Goal: Information Seeking & Learning: Check status

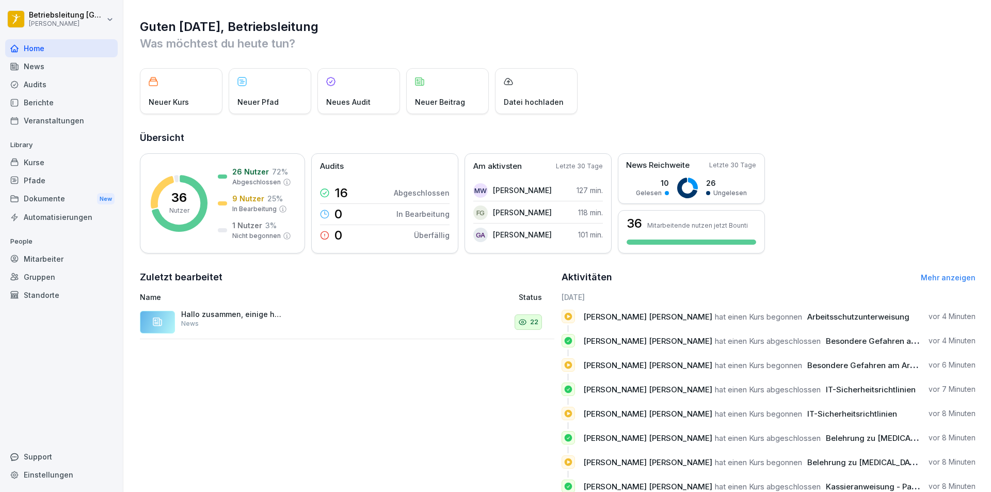
click at [47, 104] on div "Berichte" at bounding box center [61, 102] width 113 height 18
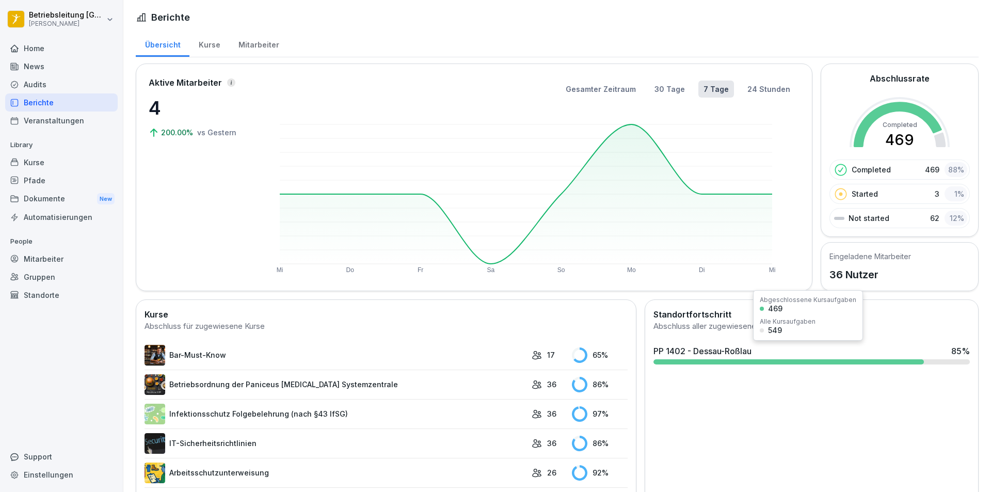
click at [744, 363] on div at bounding box center [788, 361] width 270 height 5
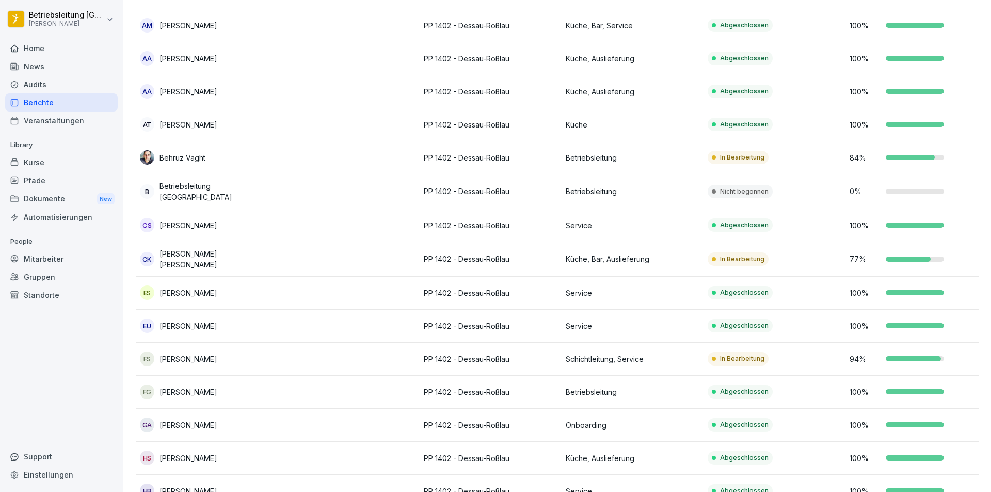
scroll to position [155, 0]
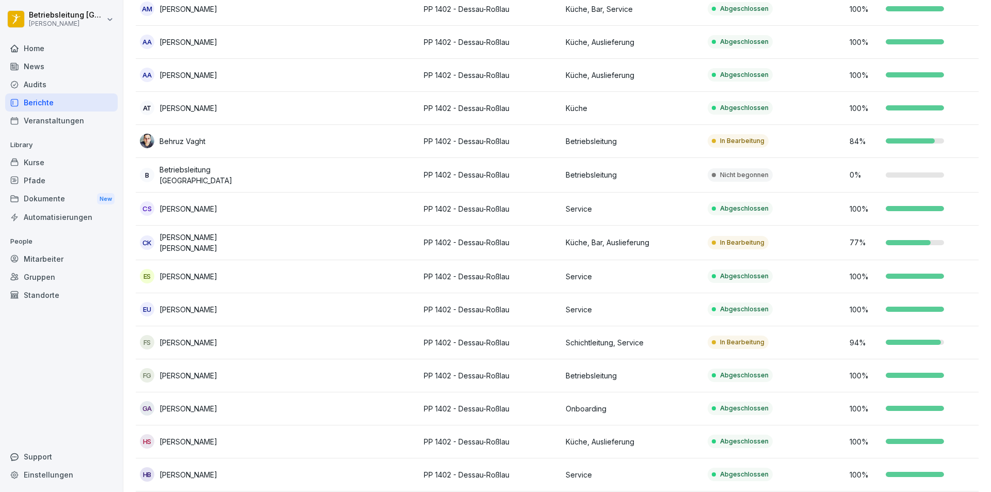
click at [923, 237] on div "77 %" at bounding box center [917, 242] width 134 height 11
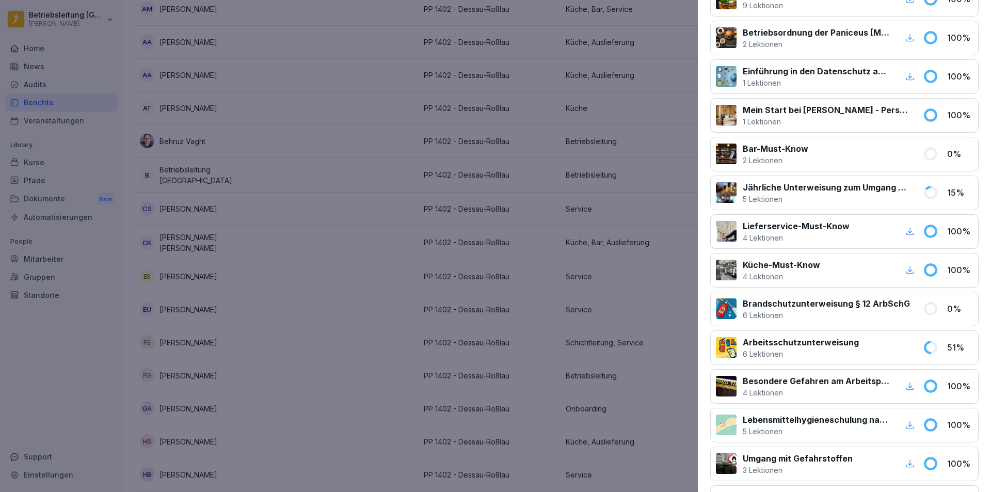
scroll to position [258, 0]
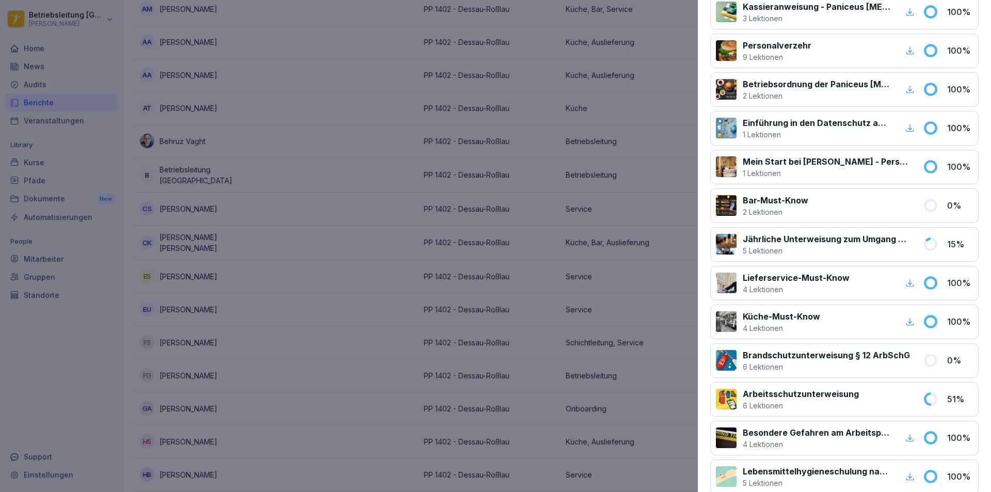
click at [390, 200] on div at bounding box center [495, 246] width 991 height 492
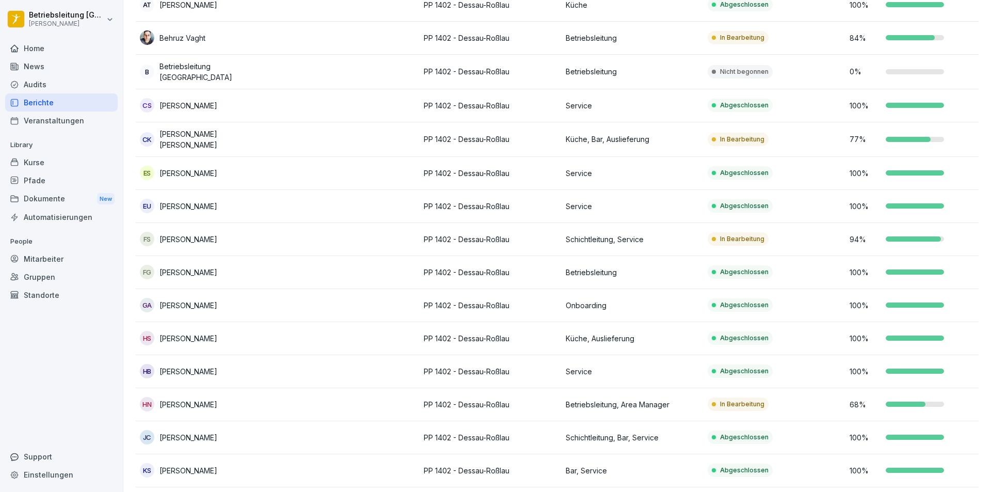
click at [838, 234] on td "In Bearbeitung" at bounding box center [775, 239] width 142 height 33
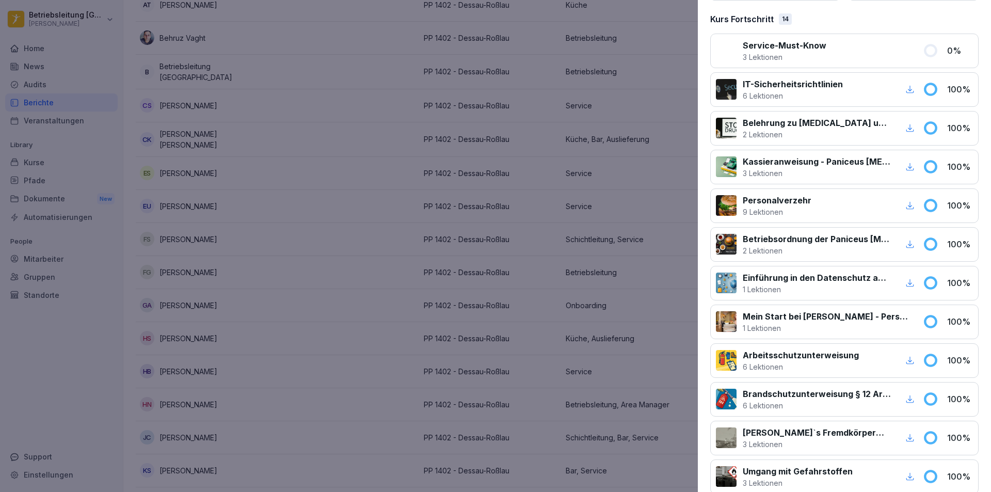
scroll to position [84, 0]
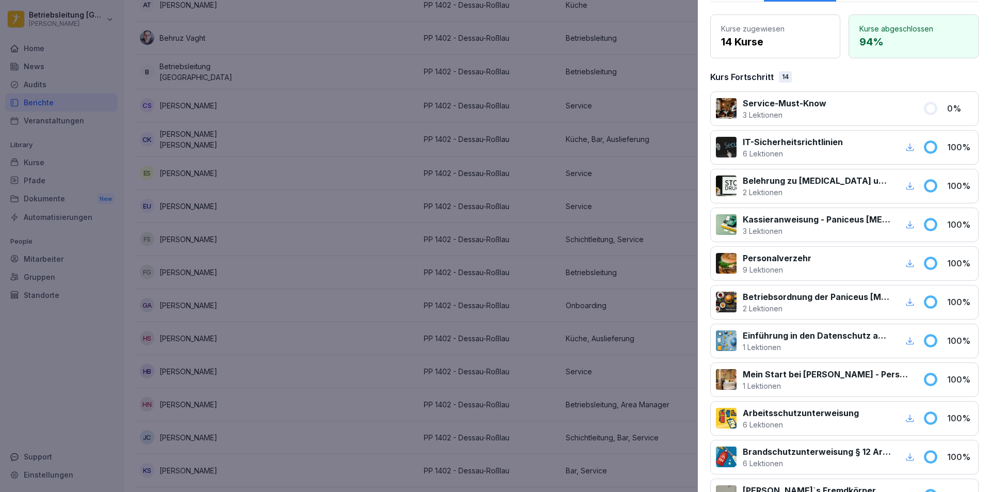
click at [427, 241] on div at bounding box center [495, 246] width 991 height 492
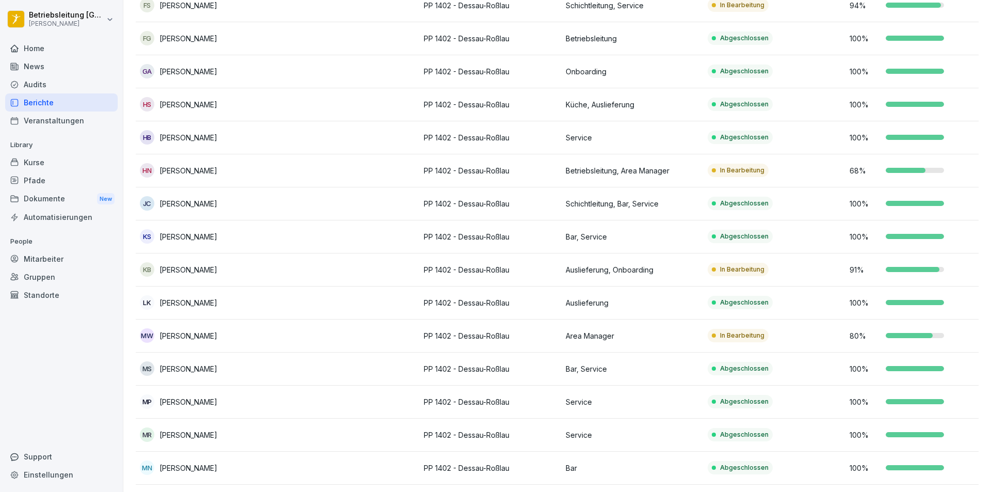
scroll to position [516, 0]
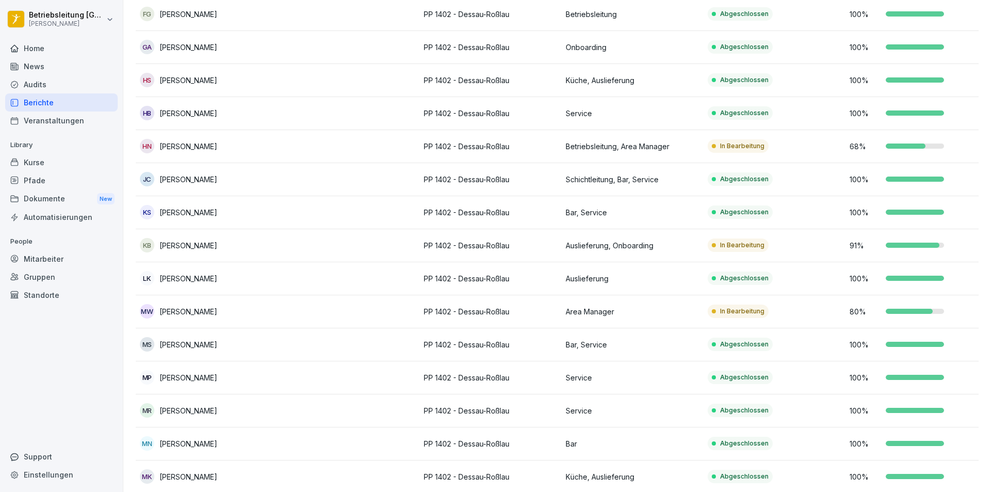
click at [800, 250] on td "In Bearbeitung" at bounding box center [775, 245] width 142 height 33
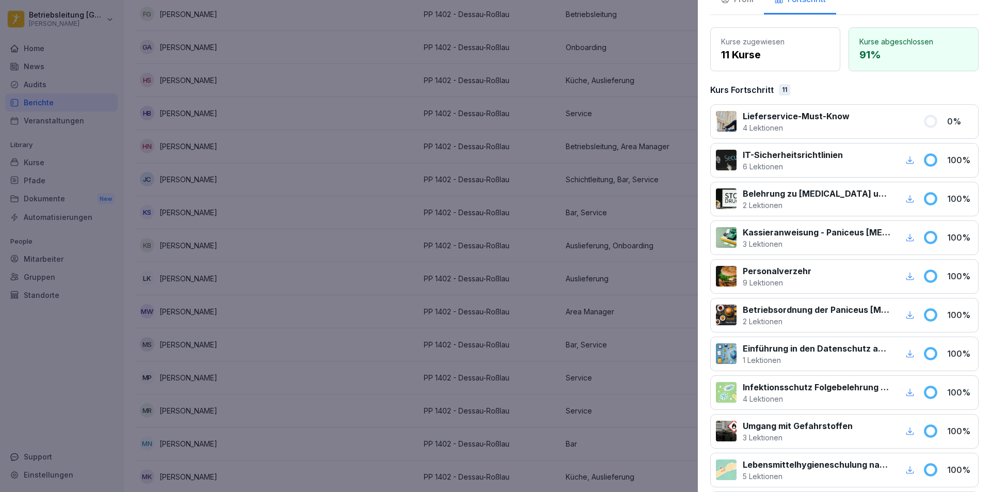
scroll to position [20, 0]
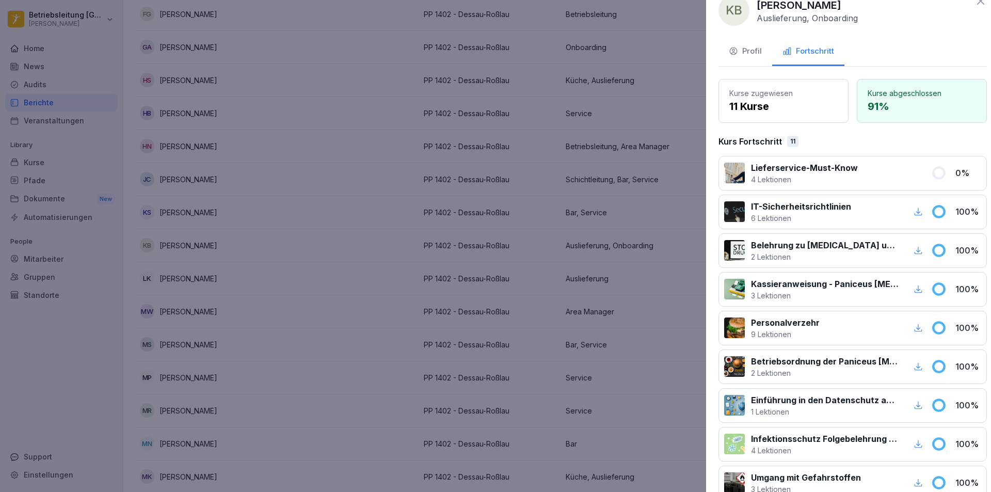
click at [478, 168] on div at bounding box center [495, 246] width 991 height 492
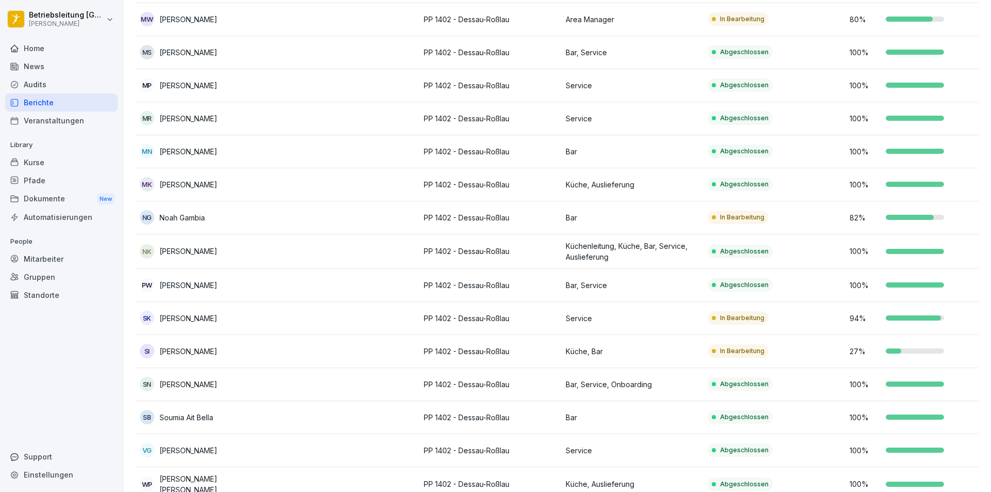
scroll to position [826, 0]
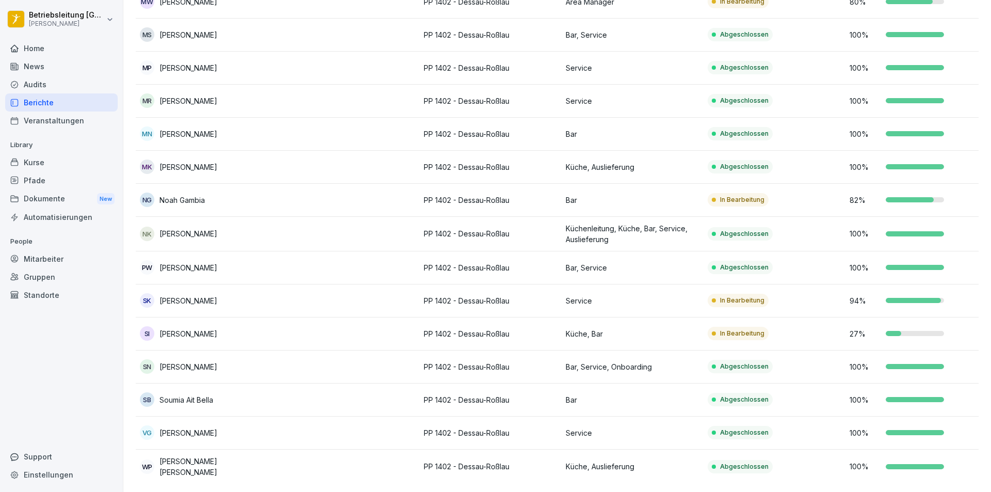
click at [854, 197] on p "82 %" at bounding box center [865, 200] width 31 height 11
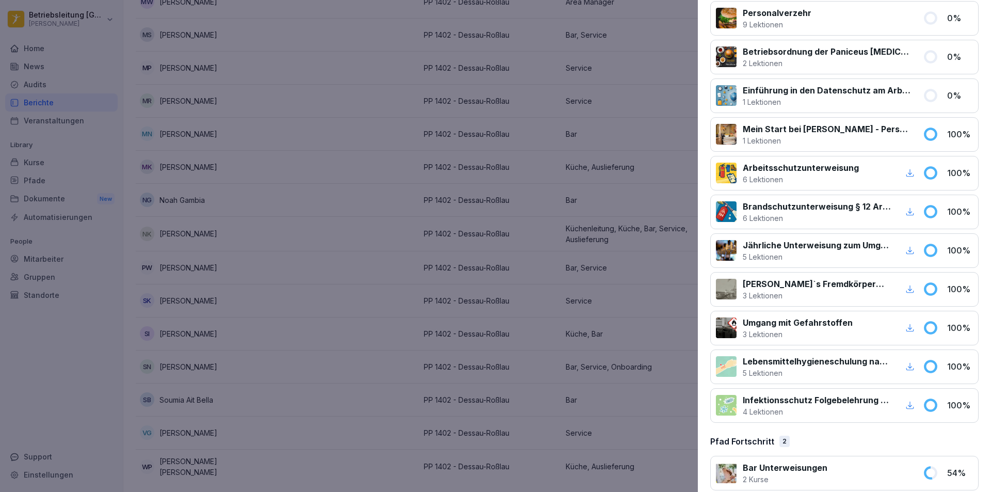
scroll to position [278, 0]
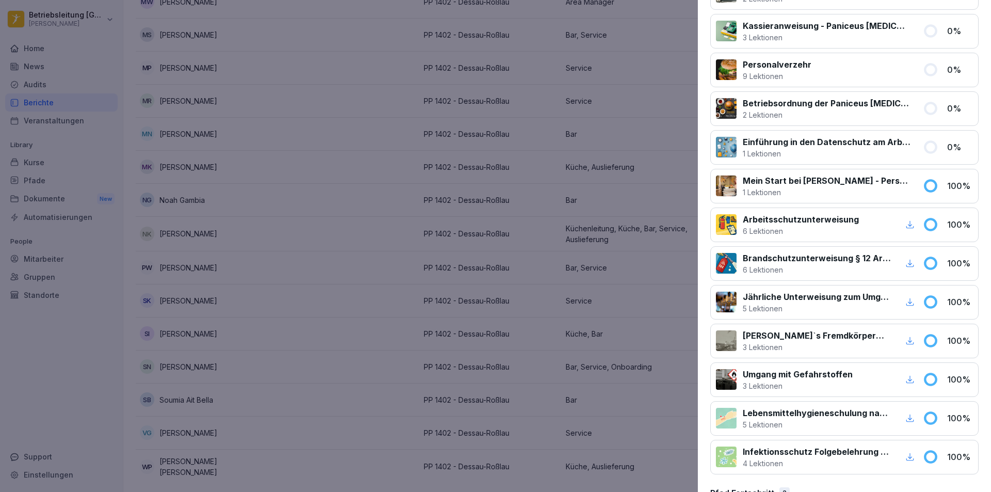
click at [574, 227] on div at bounding box center [495, 246] width 991 height 492
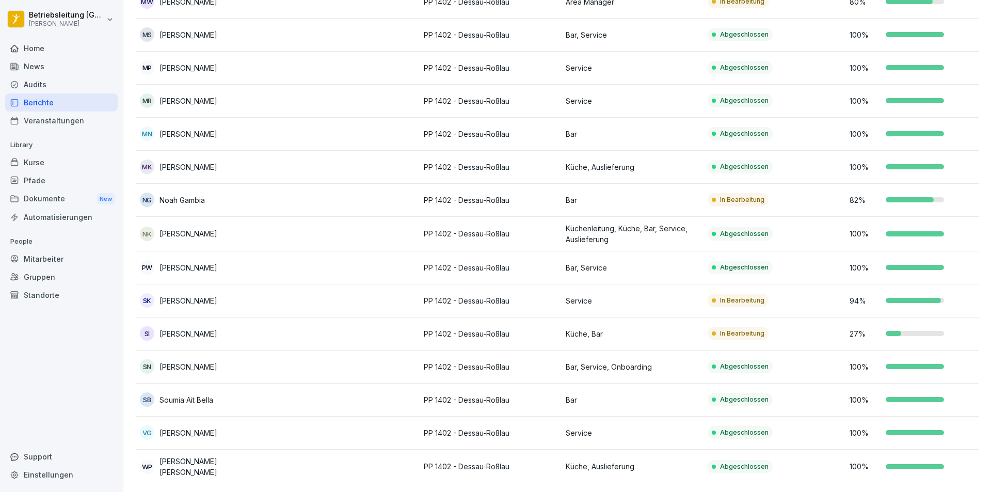
click at [679, 333] on p "Küche, Bar" at bounding box center [633, 333] width 134 height 11
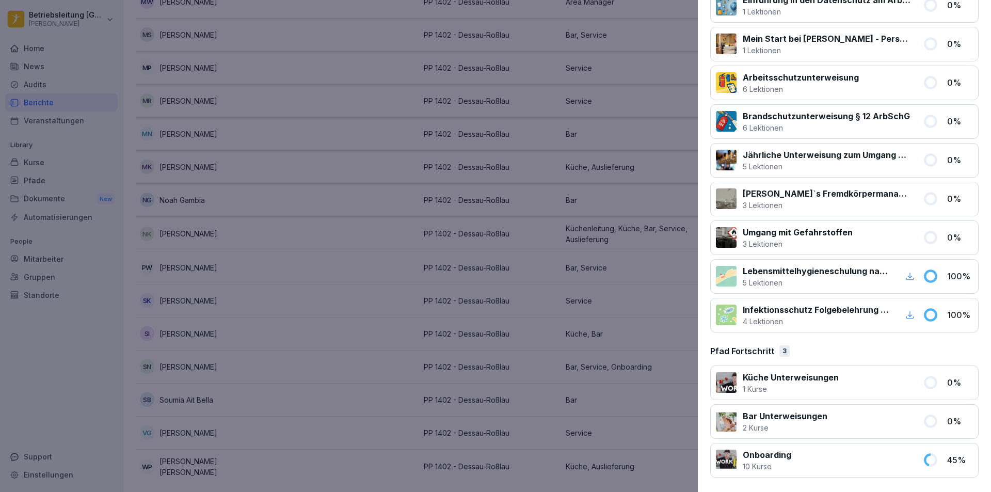
scroll to position [407, 0]
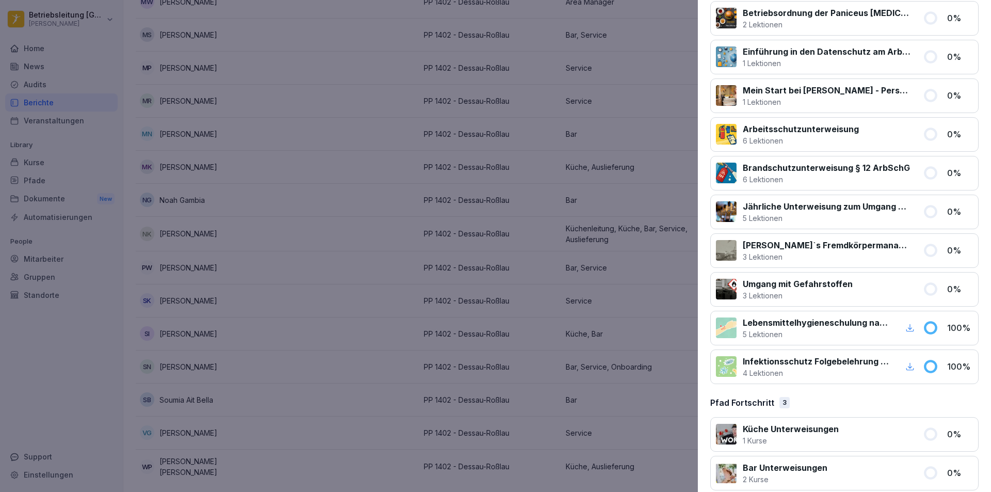
click at [488, 284] on div at bounding box center [495, 246] width 991 height 492
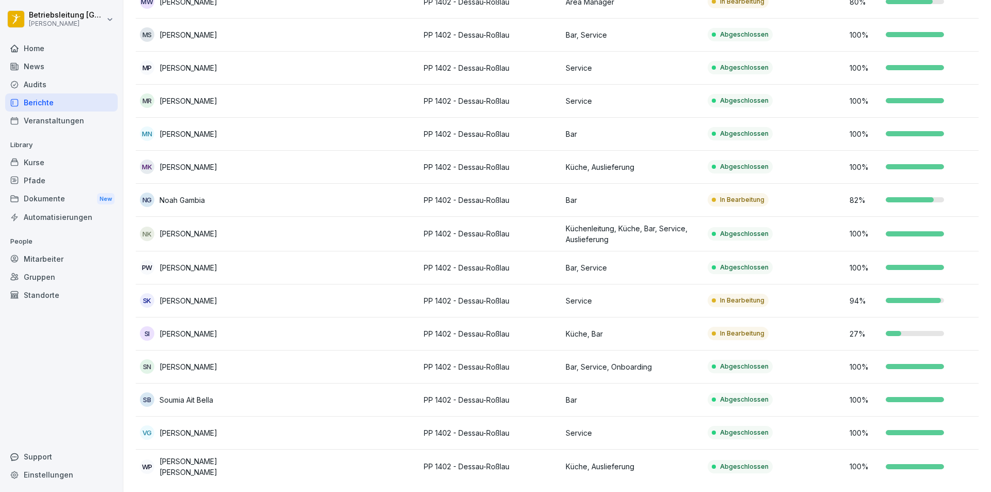
scroll to position [465, 0]
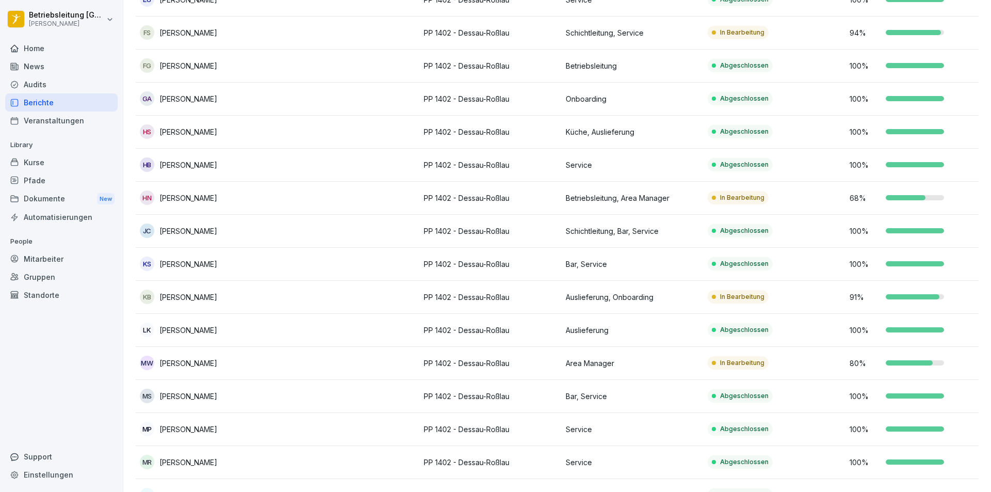
click at [57, 104] on div "Berichte" at bounding box center [61, 102] width 113 height 18
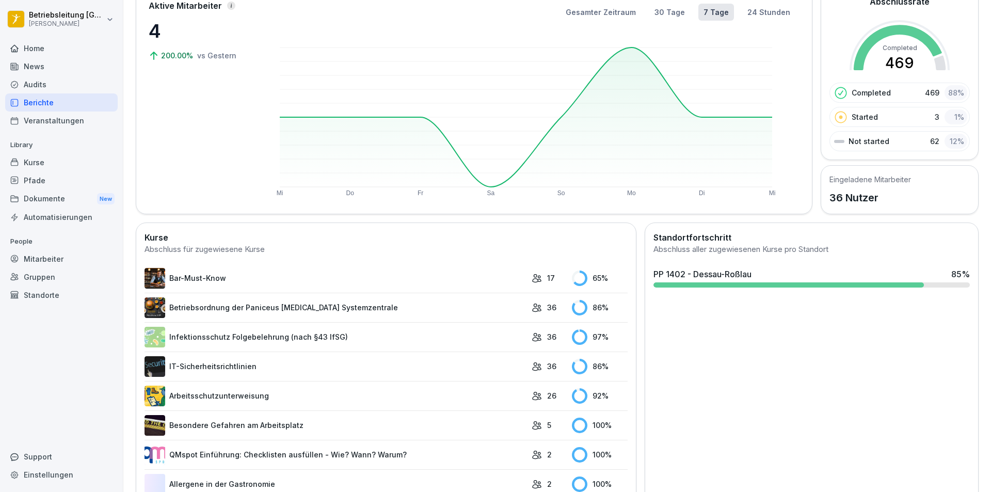
scroll to position [115, 0]
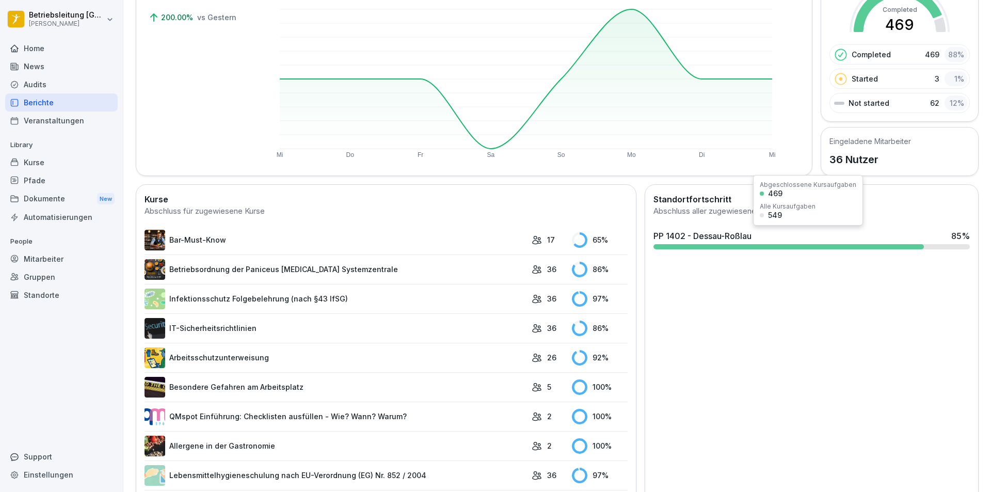
click at [869, 233] on div "PP 1402 - Dessau-Roßlau 85 %" at bounding box center [811, 236] width 316 height 12
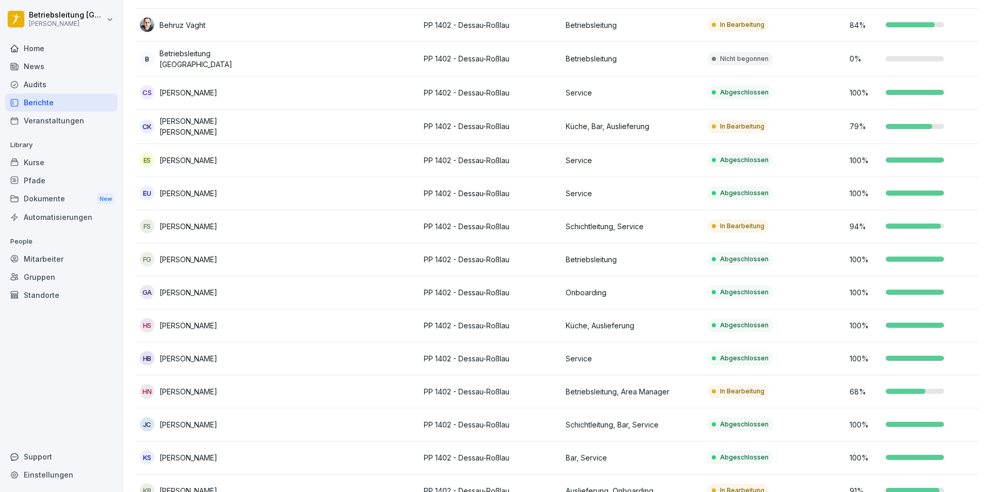
scroll to position [116, 0]
